Goal: Navigation & Orientation: Find specific page/section

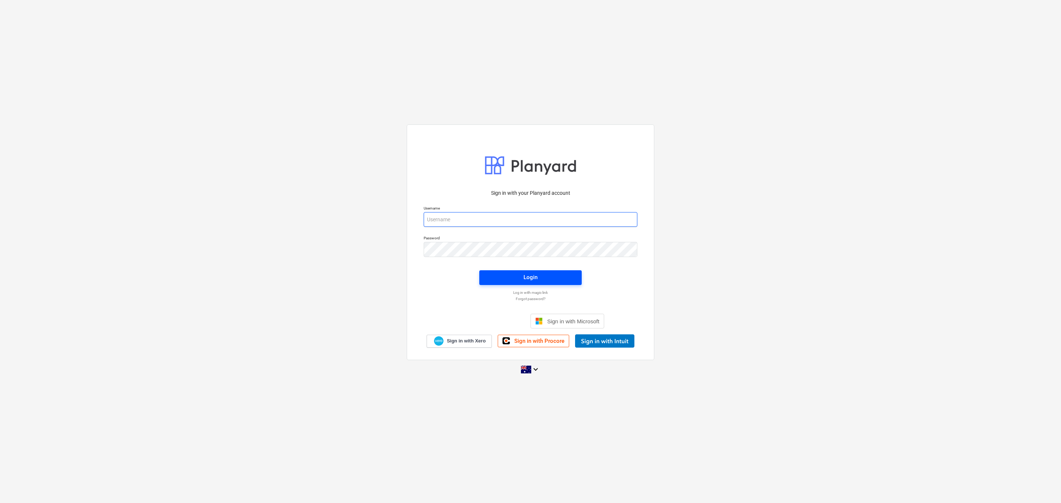
type input "[EMAIL_ADDRESS][DOMAIN_NAME]"
click at [551, 281] on span "Login" at bounding box center [530, 278] width 85 height 10
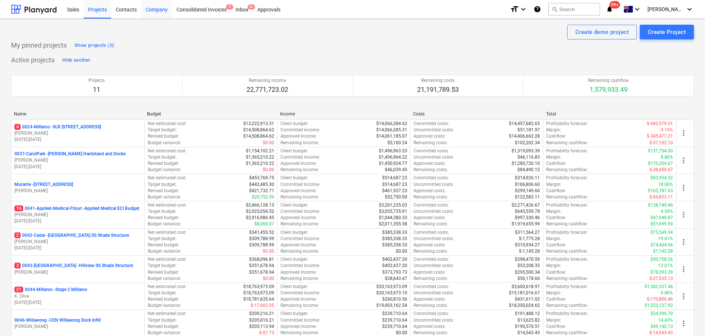
click at [162, 9] on div "Company" at bounding box center [156, 9] width 31 height 19
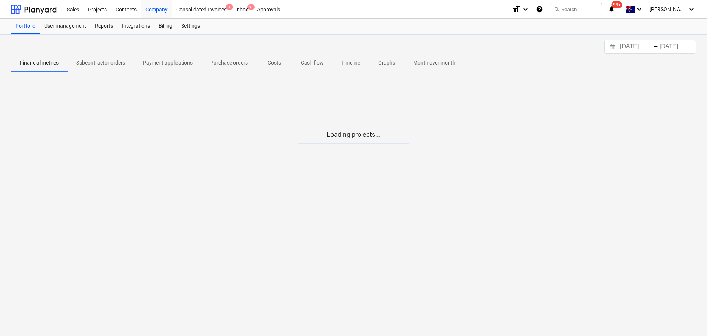
click at [317, 62] on p "Cash flow" at bounding box center [312, 63] width 23 height 8
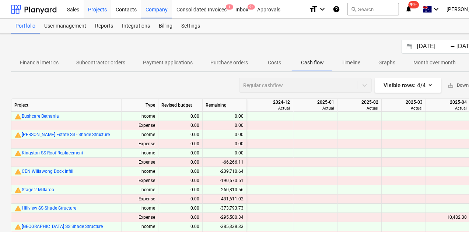
click at [95, 6] on div "Projects" at bounding box center [98, 9] width 28 height 19
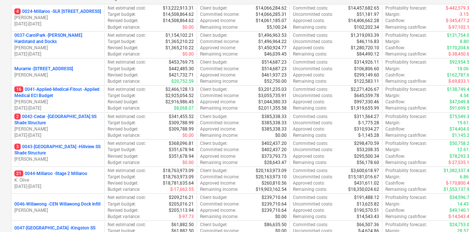
scroll to position [114, 0]
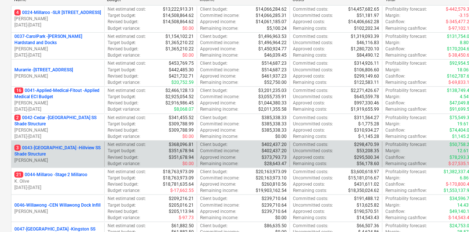
click at [77, 150] on p "3 0043-[GEOGRAPHIC_DATA] - [GEOGRAPHIC_DATA] [GEOGRAPHIC_DATA] Shade Structure" at bounding box center [57, 151] width 87 height 13
